Goal: Book appointment/travel/reservation

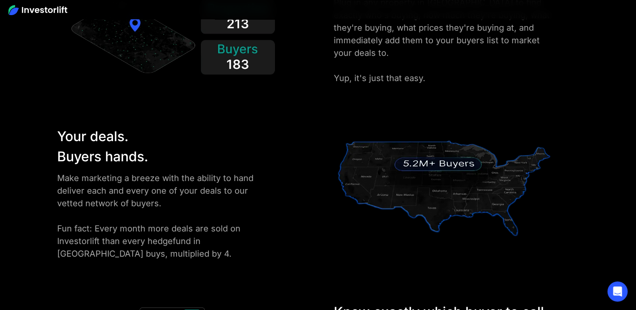
scroll to position [1346, 0]
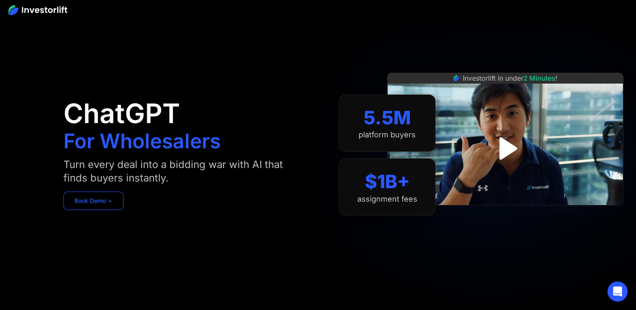
click at [101, 200] on link "Book Demo ➢" at bounding box center [94, 201] width 60 height 19
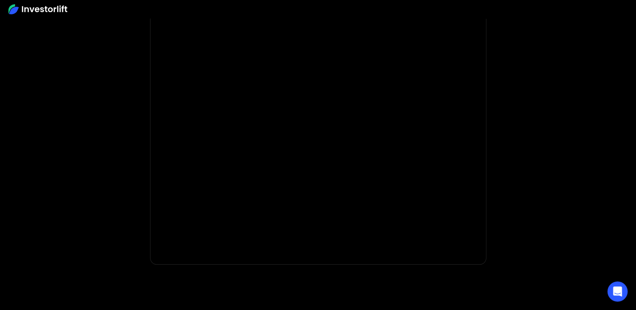
scroll to position [126, 0]
